Goal: Task Accomplishment & Management: Use online tool/utility

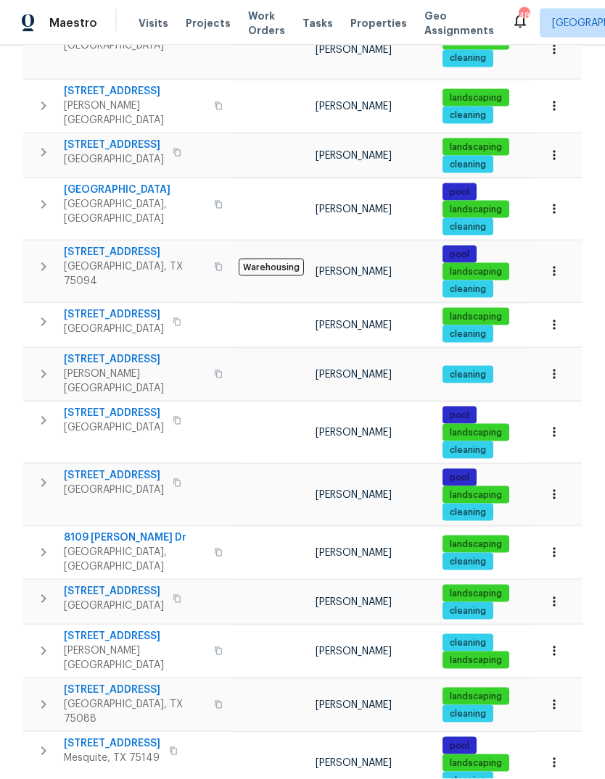
scroll to position [54, 0]
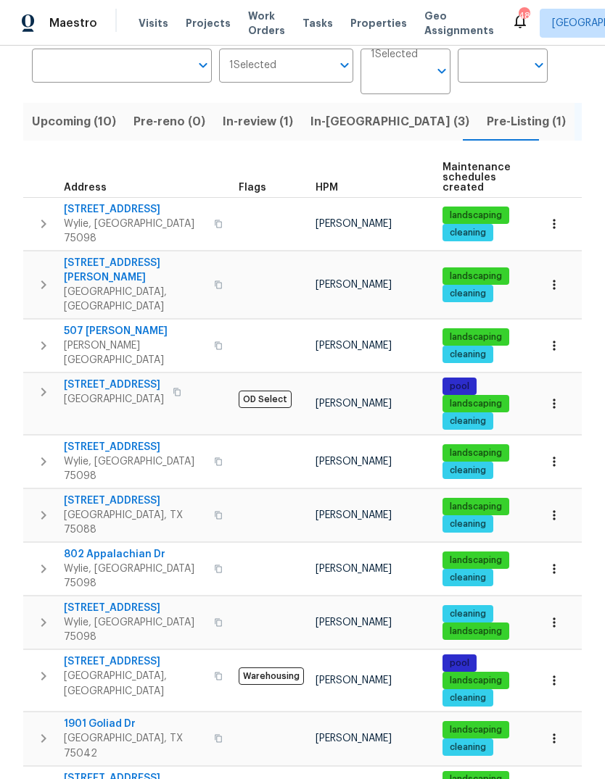
scroll to position [54, 0]
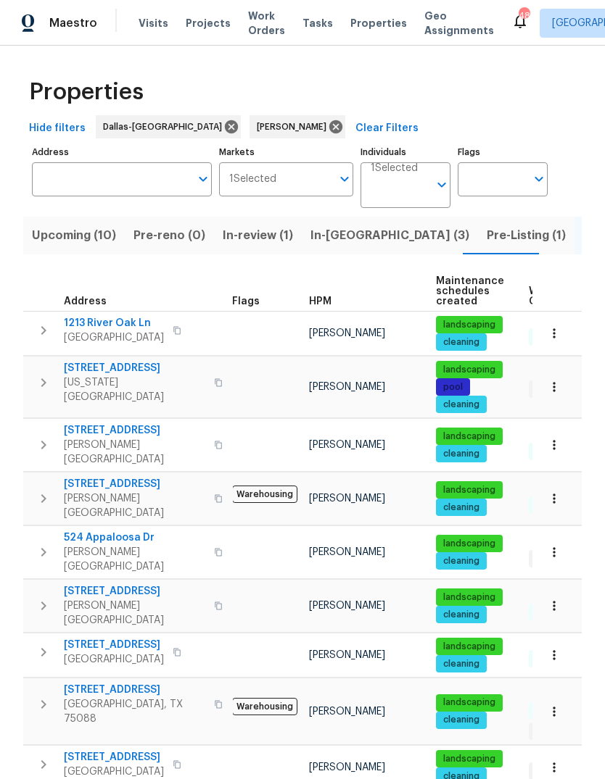
scroll to position [12, 7]
click at [107, 683] on span "6705 Windward View Dr" at bounding box center [134, 690] width 141 height 15
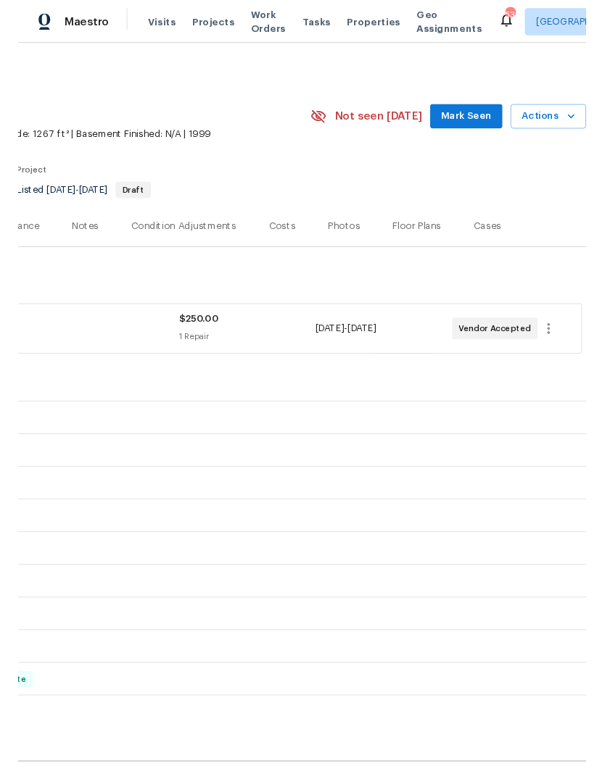
scroll to position [0, 215]
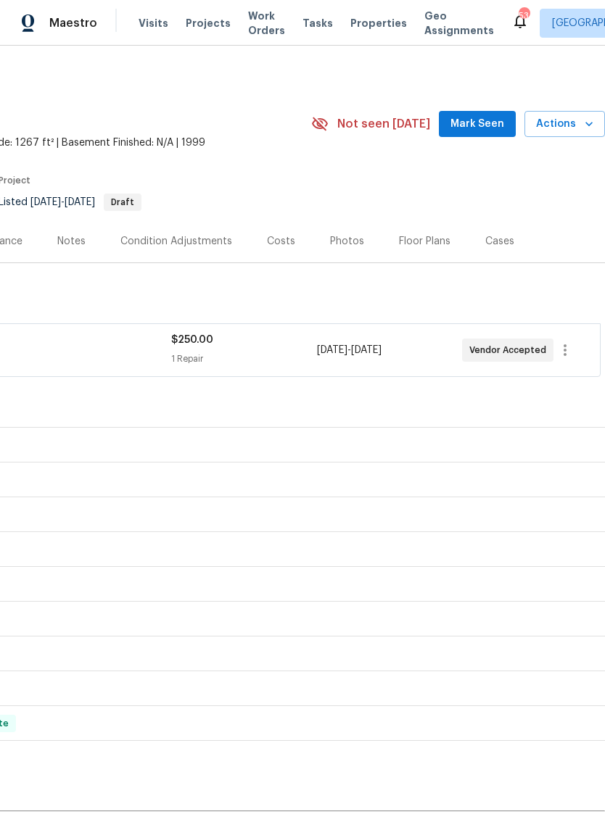
click at [578, 125] on span "Actions" at bounding box center [564, 124] width 57 height 18
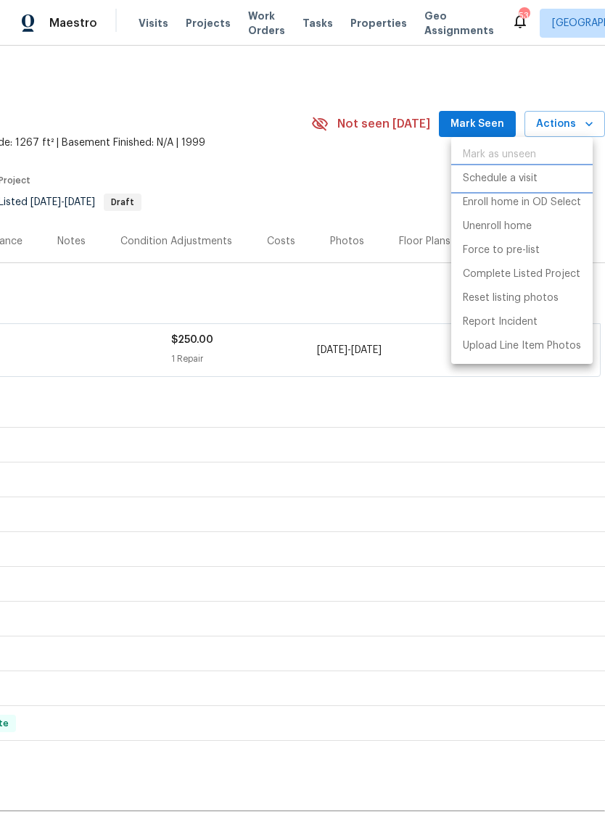
click at [525, 179] on p "Schedule a visit" at bounding box center [500, 178] width 75 height 15
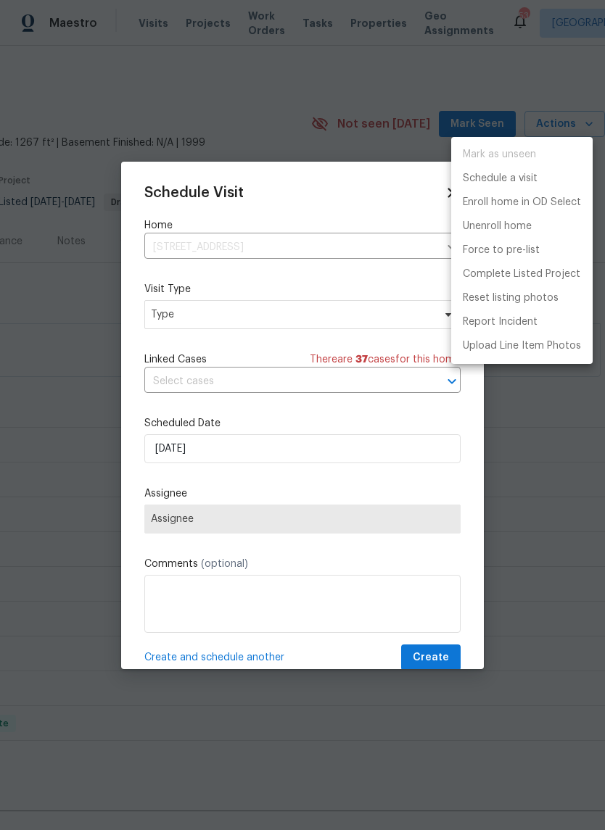
click at [170, 313] on div at bounding box center [302, 415] width 605 height 830
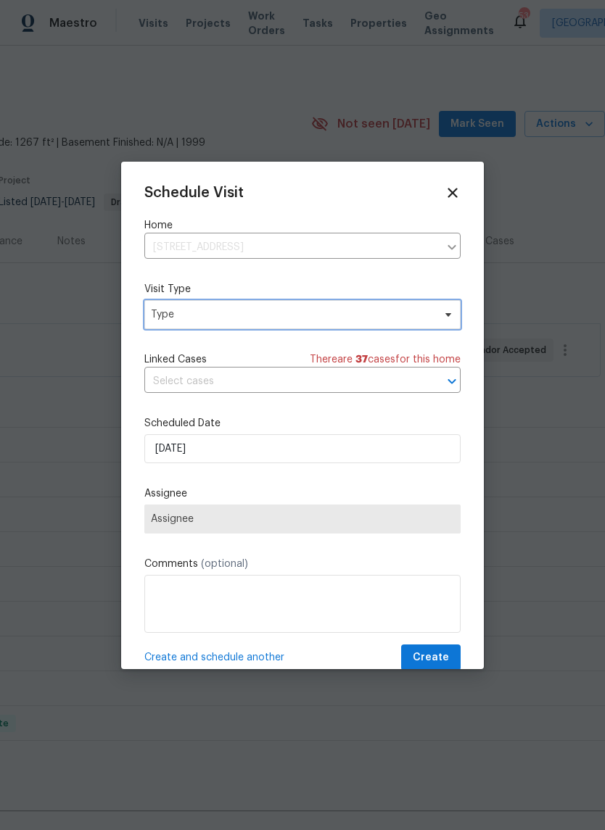
click at [173, 313] on span "Type" at bounding box center [292, 314] width 282 height 15
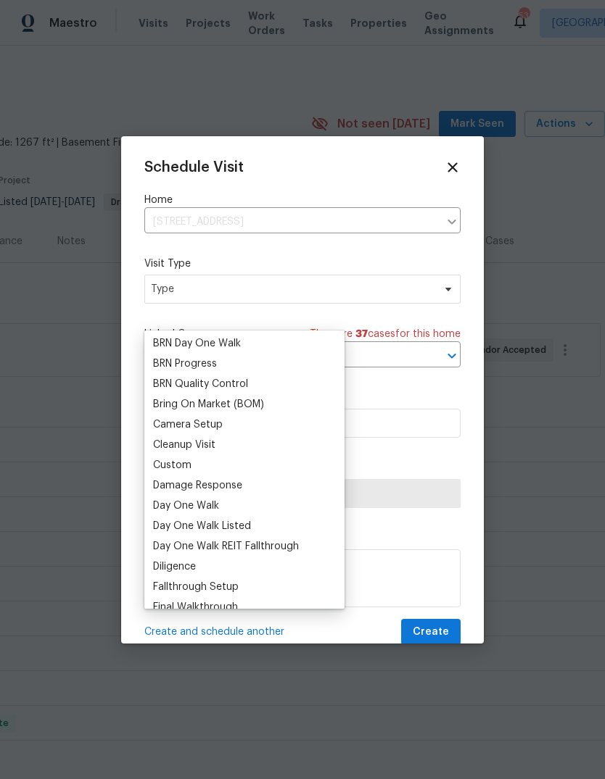
scroll to position [108, 0]
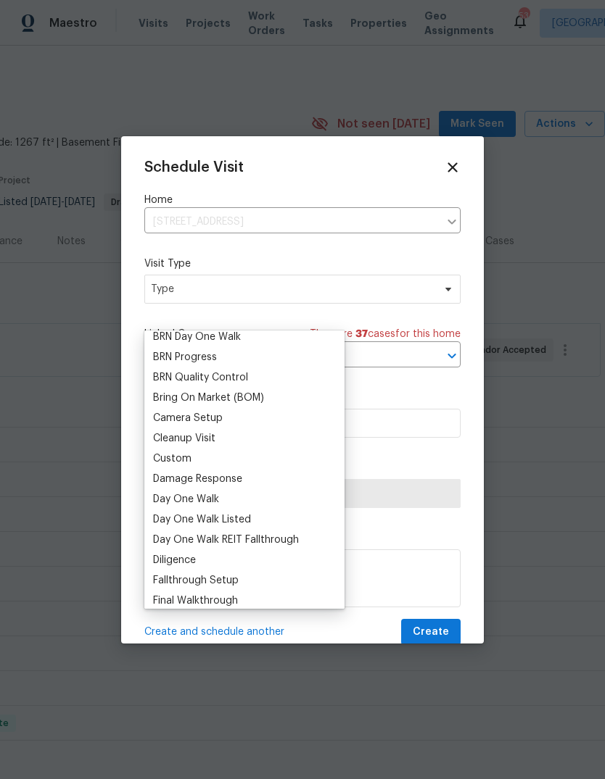
click at [162, 463] on div "Custom" at bounding box center [172, 459] width 38 height 15
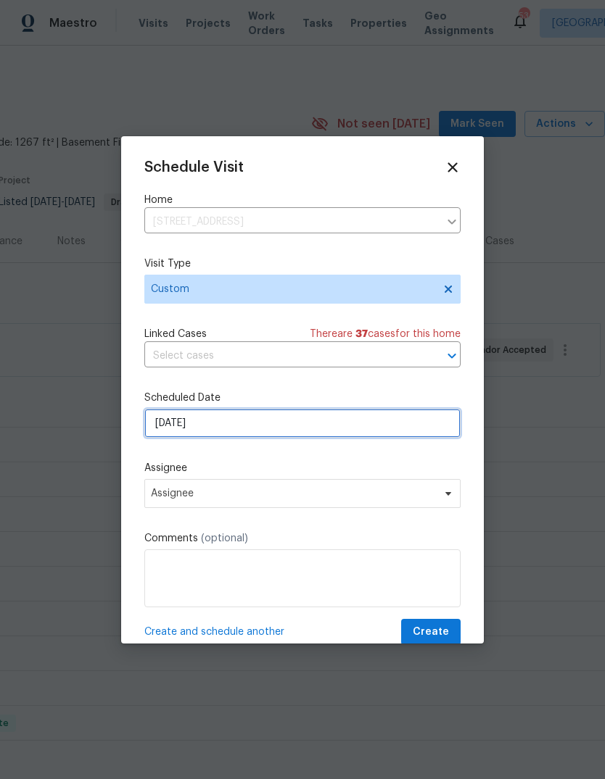
click at [178, 423] on input "[DATE]" at bounding box center [302, 423] width 316 height 29
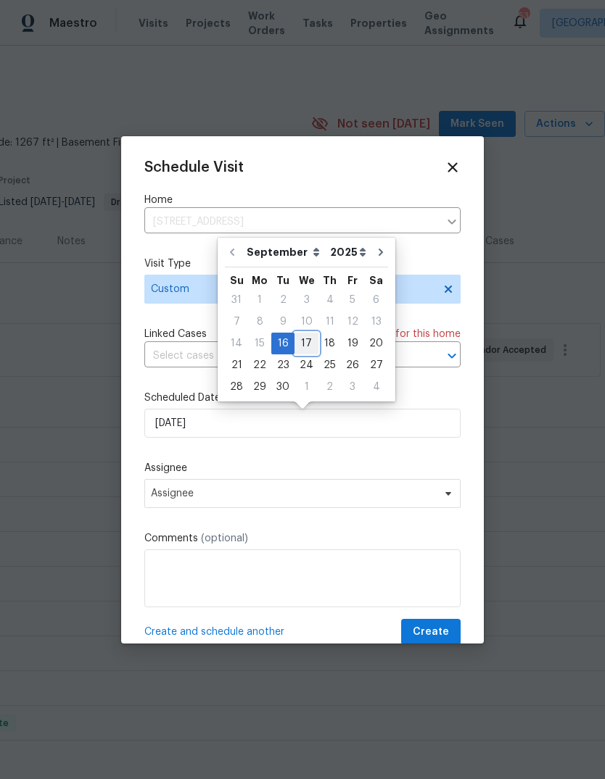
click at [300, 347] on div "17" at bounding box center [306, 344] width 24 height 20
type input "[DATE]"
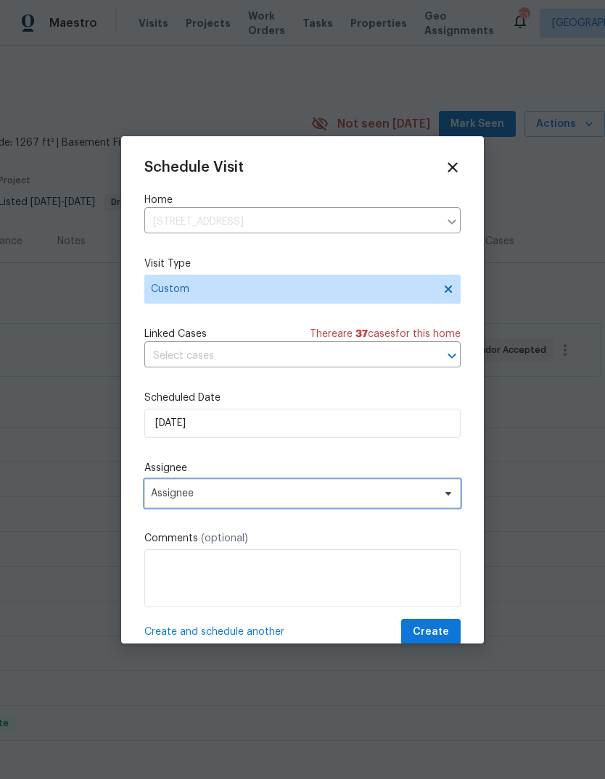
click at [166, 506] on span "Assignee" at bounding box center [302, 493] width 316 height 29
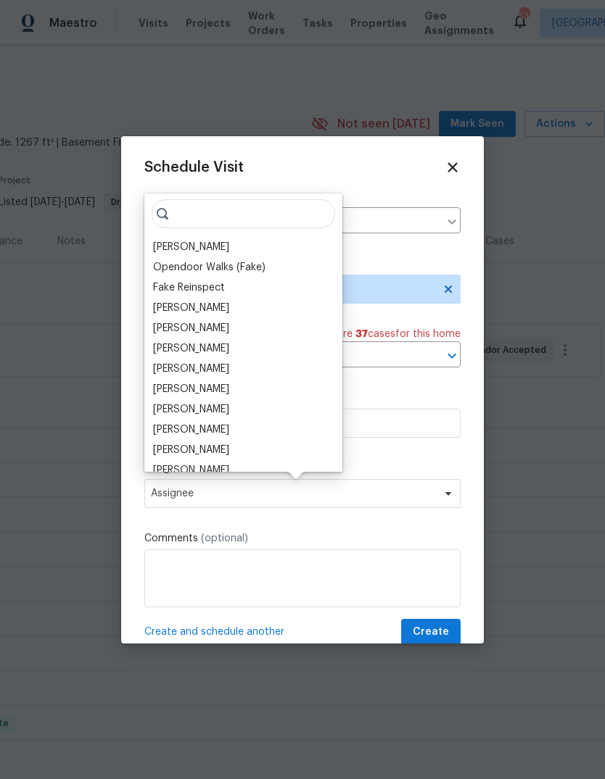
click at [174, 252] on div "[PERSON_NAME]" at bounding box center [191, 247] width 76 height 15
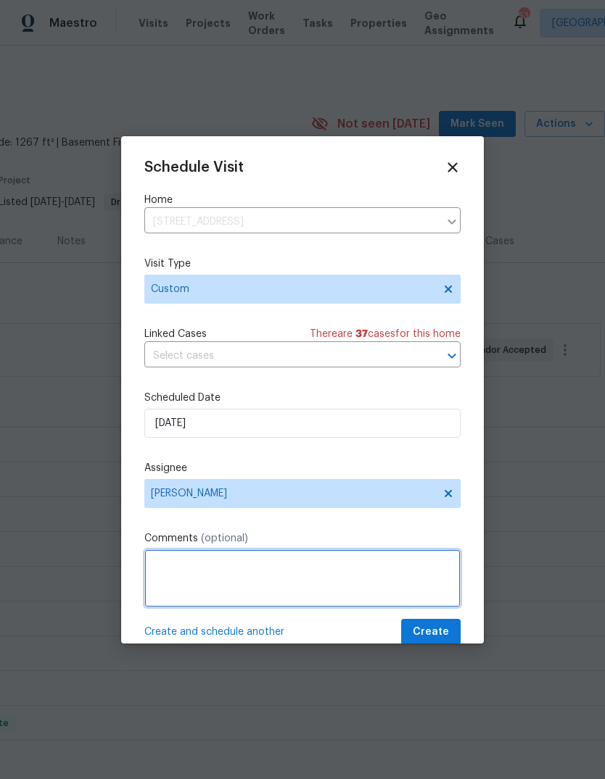
click at [167, 582] on textarea at bounding box center [302, 579] width 316 height 58
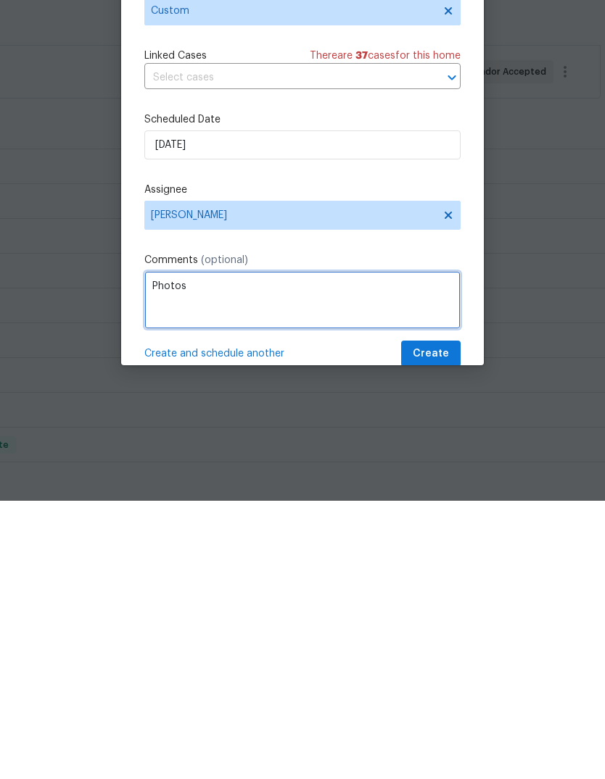
type textarea "Photos"
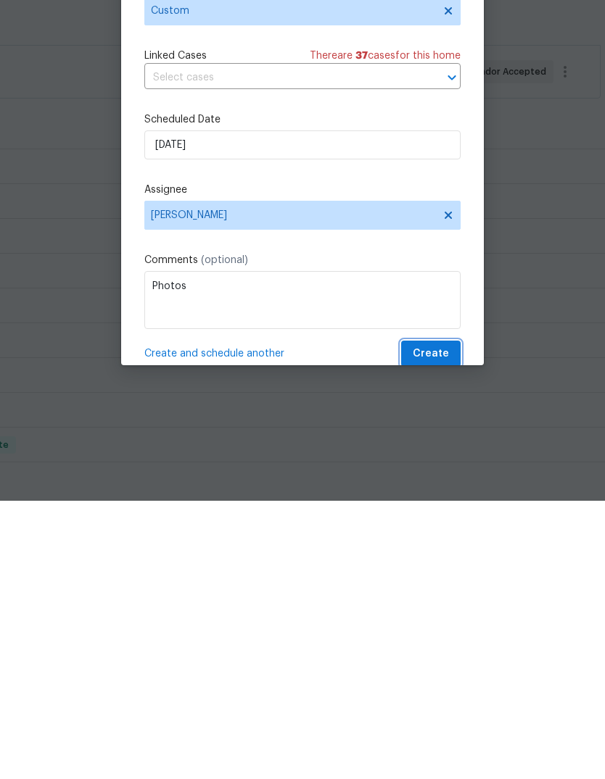
click at [438, 624] on span "Create" at bounding box center [431, 633] width 36 height 18
